Goal: Task Accomplishment & Management: Use online tool/utility

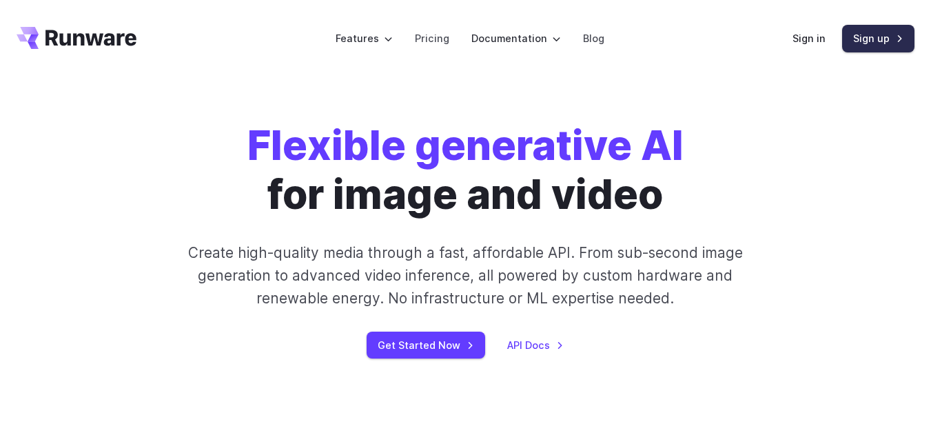
click at [879, 35] on link "Sign up" at bounding box center [878, 38] width 72 height 27
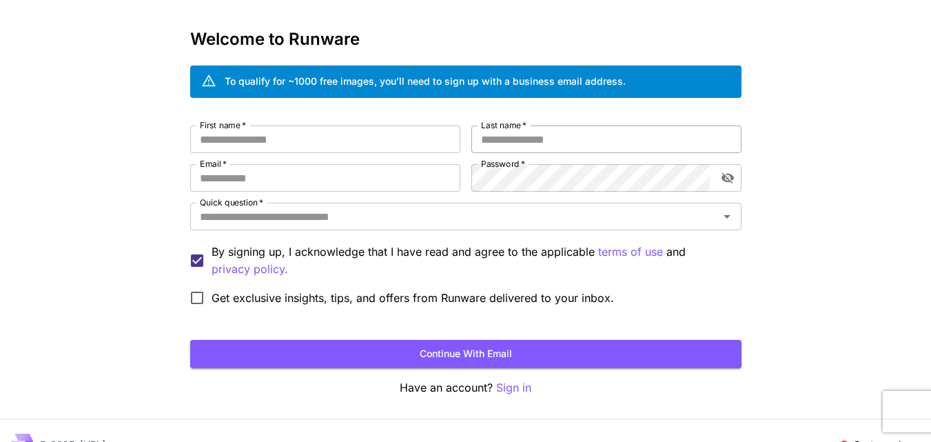
scroll to position [69, 0]
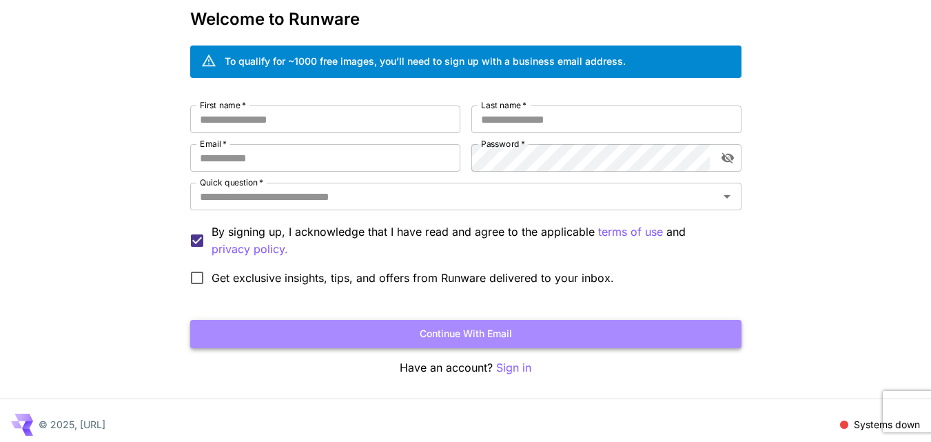
click at [486, 333] on button "Continue with email" at bounding box center [465, 334] width 551 height 28
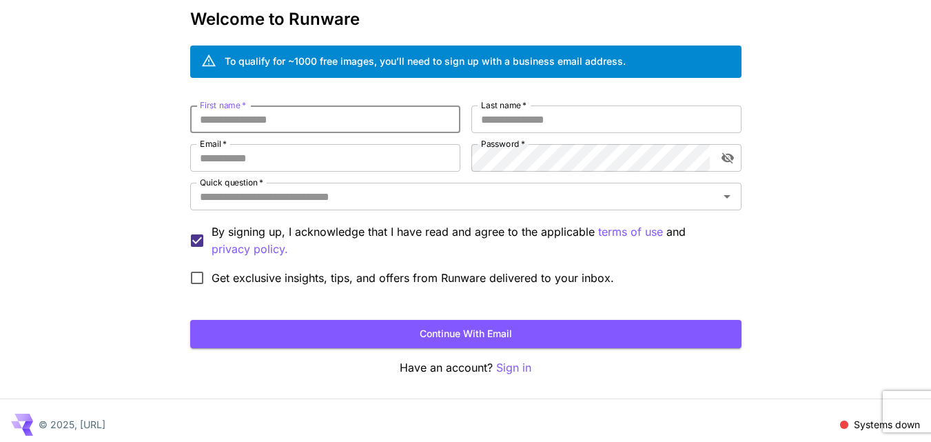
click at [290, 116] on input "First name   *" at bounding box center [325, 119] width 270 height 28
click at [235, 124] on input "First name   *" at bounding box center [325, 119] width 270 height 28
click at [221, 160] on input "Email   *" at bounding box center [325, 158] width 270 height 28
click at [246, 129] on input "First name   *" at bounding box center [325, 119] width 270 height 28
type input "*****"
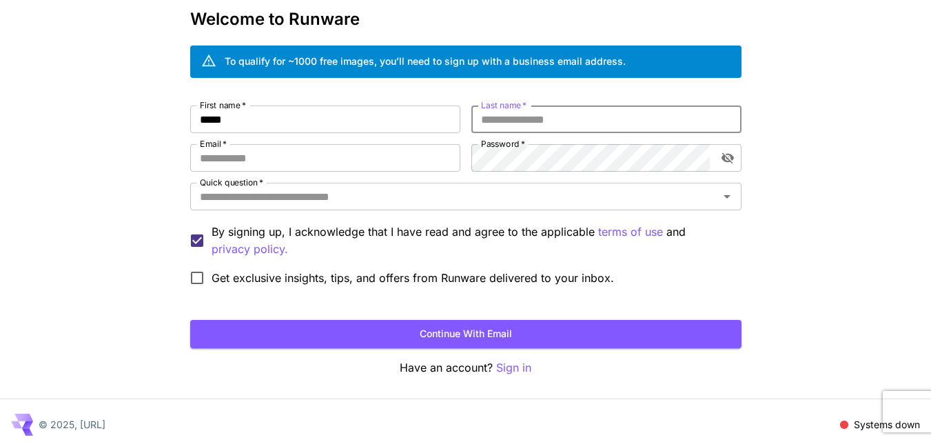
click at [547, 125] on input "Last name   *" at bounding box center [606, 119] width 270 height 28
type input "****"
click at [421, 159] on input "Email   *" at bounding box center [325, 158] width 270 height 28
type input "**********"
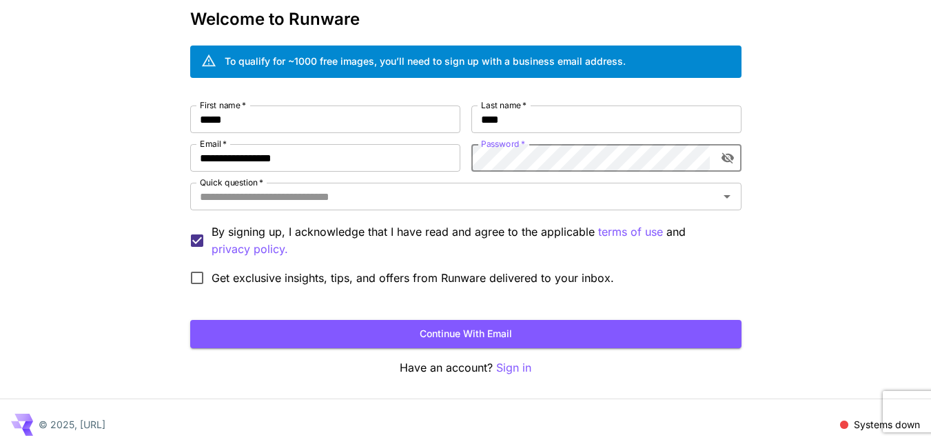
click at [733, 161] on icon "toggle password visibility" at bounding box center [728, 158] width 14 height 14
click at [466, 156] on div "**********" at bounding box center [465, 198] width 551 height 187
click at [725, 158] on icon "toggle password visibility" at bounding box center [728, 158] width 14 height 14
click at [721, 161] on icon "toggle password visibility" at bounding box center [728, 158] width 14 height 14
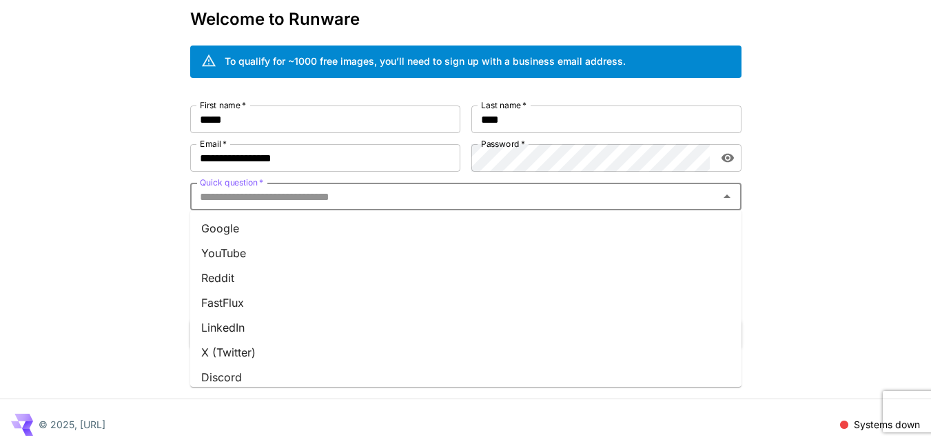
click at [264, 198] on input "Quick question   *" at bounding box center [454, 196] width 520 height 19
click at [249, 249] on li "YouTube" at bounding box center [465, 252] width 551 height 25
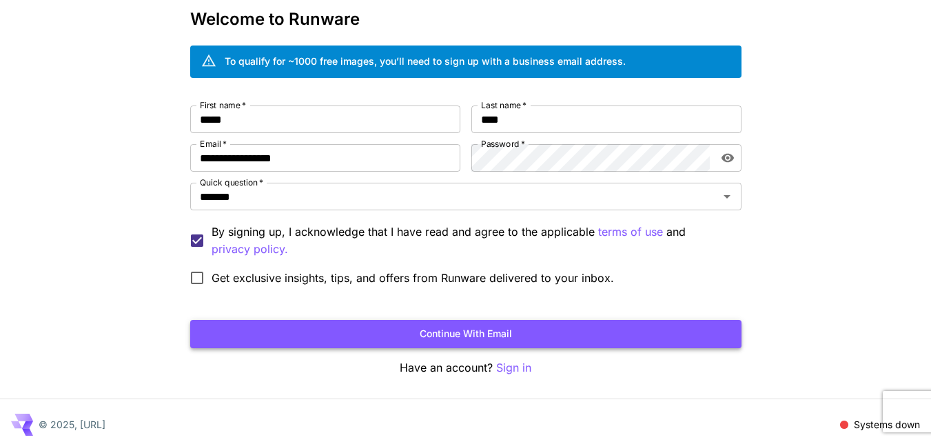
click at [467, 331] on button "Continue with email" at bounding box center [465, 334] width 551 height 28
click at [480, 334] on button "Continue with email" at bounding box center [465, 334] width 551 height 28
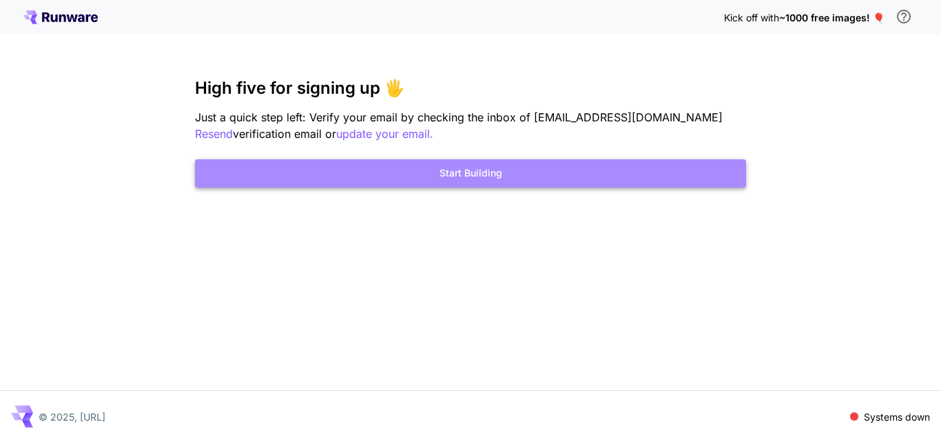
click at [499, 170] on button "Start Building" at bounding box center [470, 173] width 551 height 28
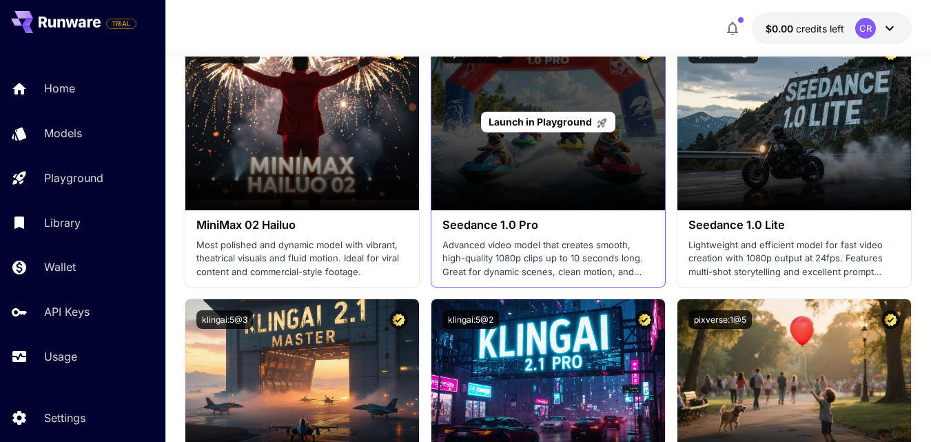
scroll to position [551, 0]
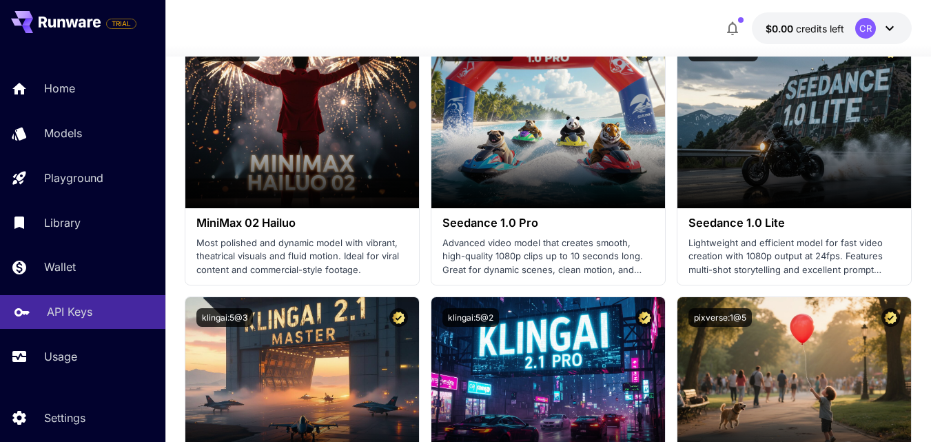
click at [74, 312] on p "API Keys" at bounding box center [69, 311] width 45 height 17
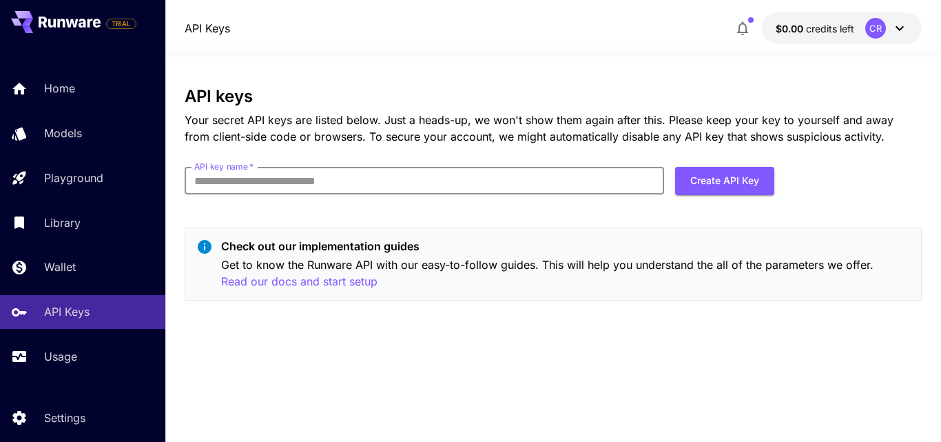
click at [402, 181] on input "API key name   *" at bounding box center [425, 181] width 480 height 28
type input "****"
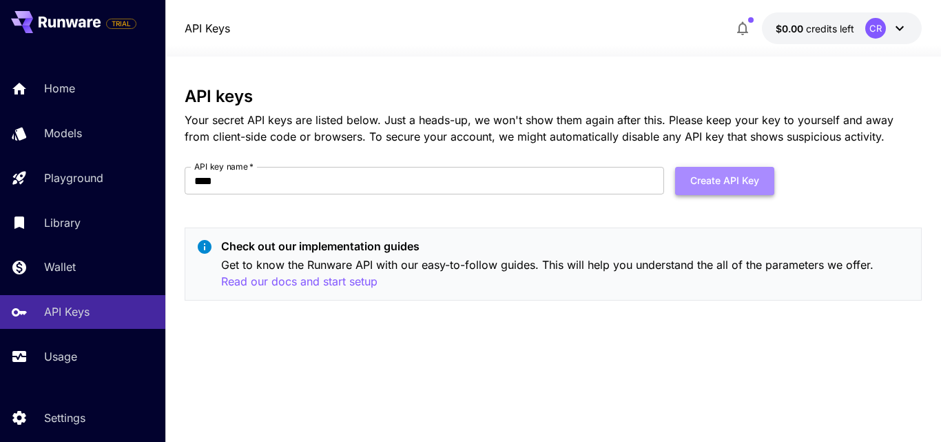
click at [719, 183] on button "Create API Key" at bounding box center [724, 181] width 99 height 28
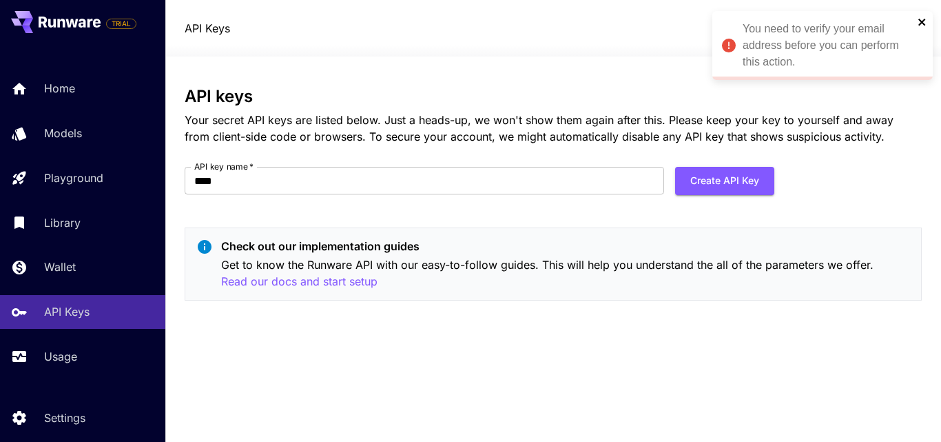
click at [925, 21] on icon "close" at bounding box center [923, 22] width 10 height 11
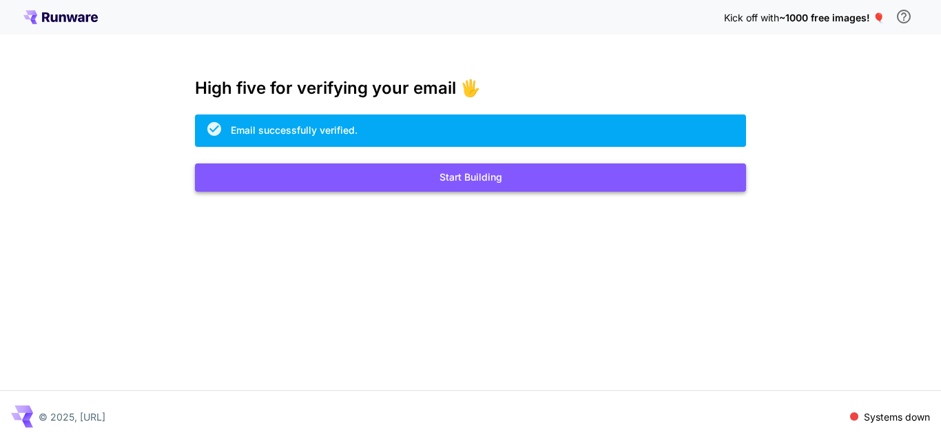
click at [481, 171] on button "Start Building" at bounding box center [470, 177] width 551 height 28
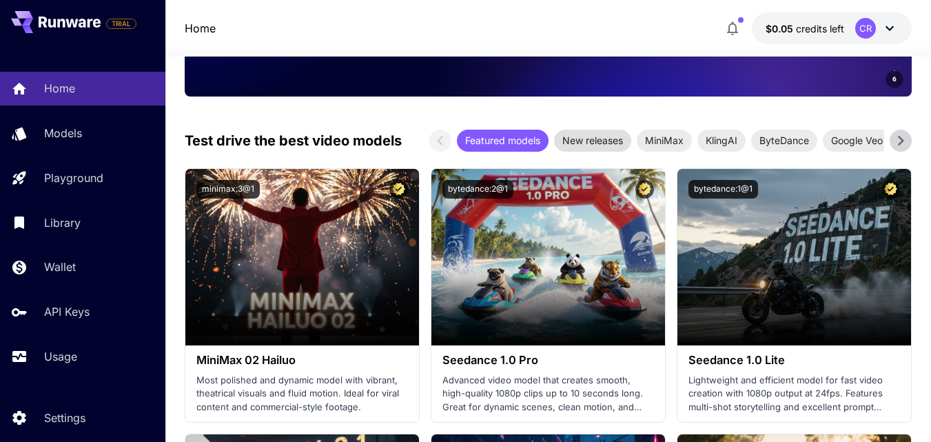
scroll to position [413, 0]
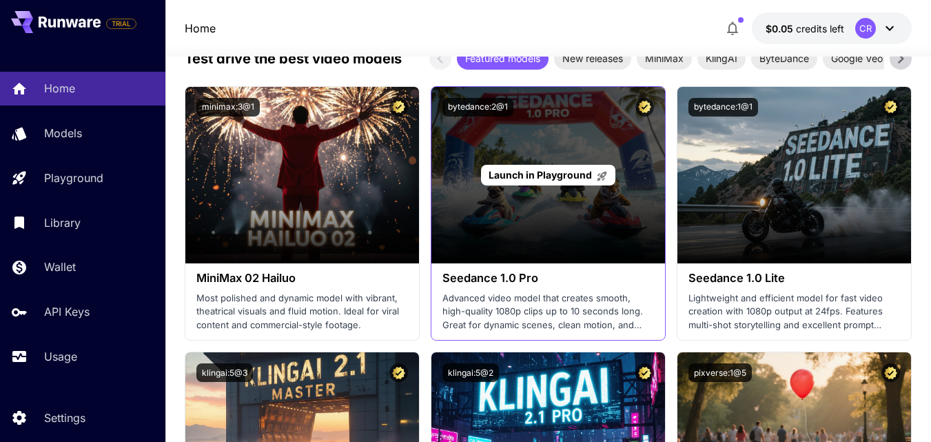
click at [547, 170] on span "Launch in Playground" at bounding box center [540, 175] width 103 height 12
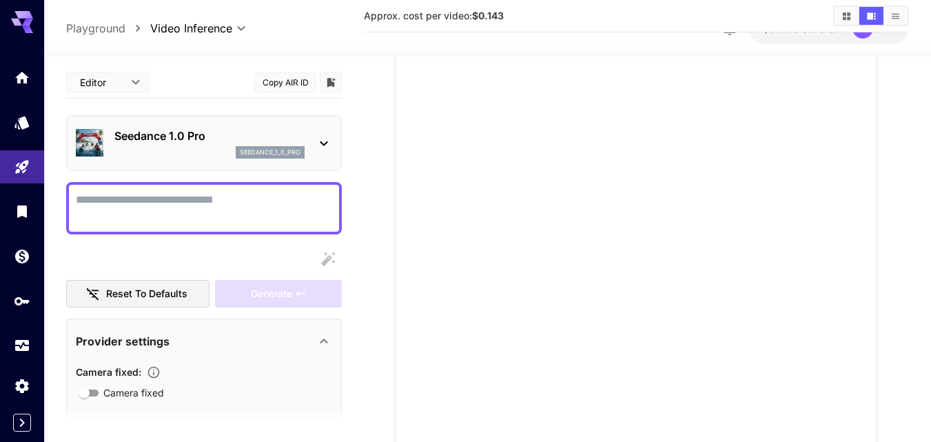
scroll to position [138, 0]
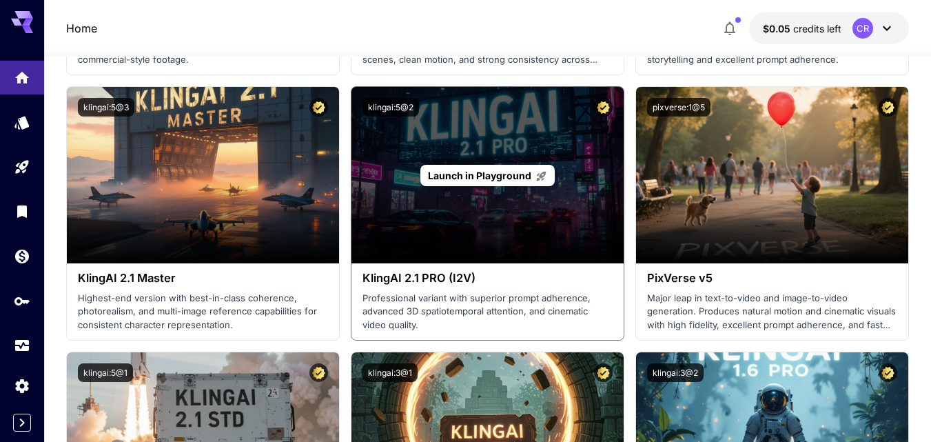
scroll to position [689, 0]
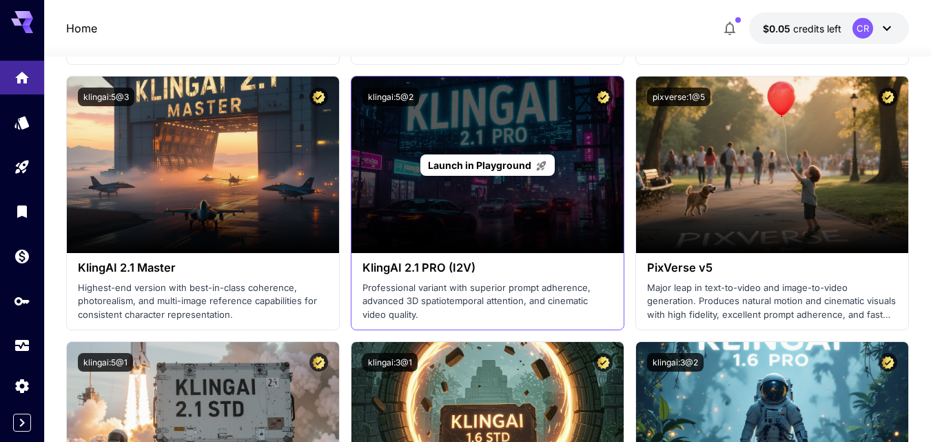
click at [495, 160] on span "Launch in Playground" at bounding box center [479, 165] width 103 height 12
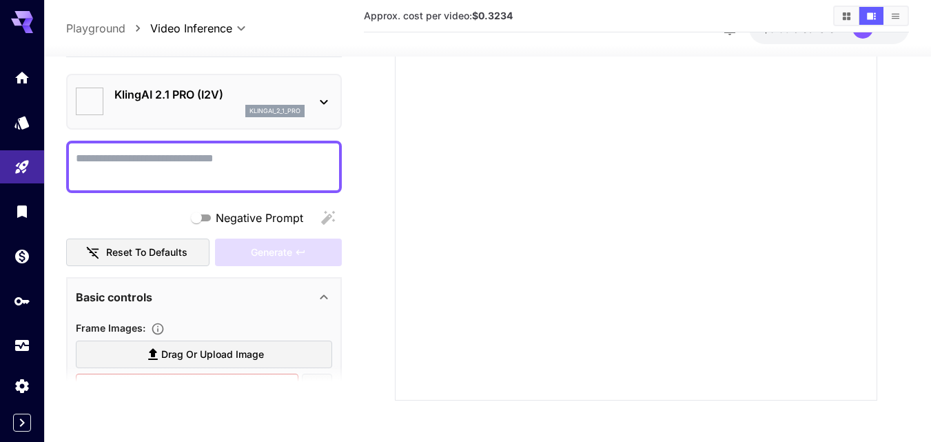
scroll to position [226, 0]
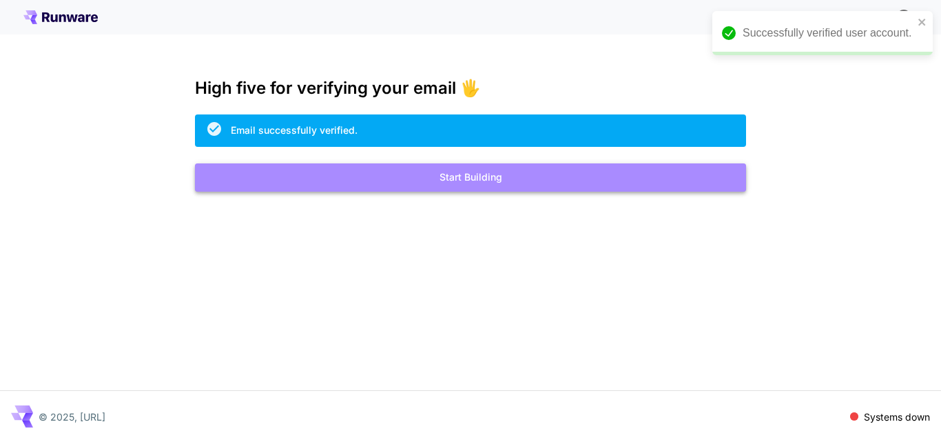
click at [480, 171] on button "Start Building" at bounding box center [470, 177] width 551 height 28
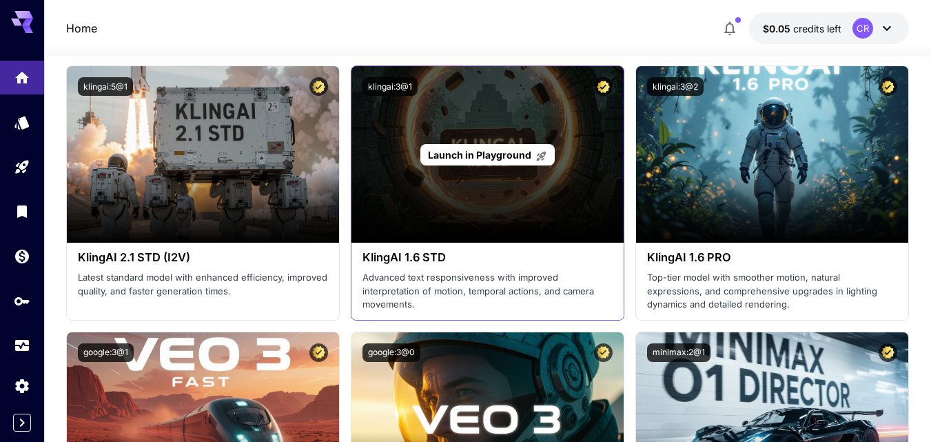
scroll to position [1034, 0]
